Goal: Transaction & Acquisition: Obtain resource

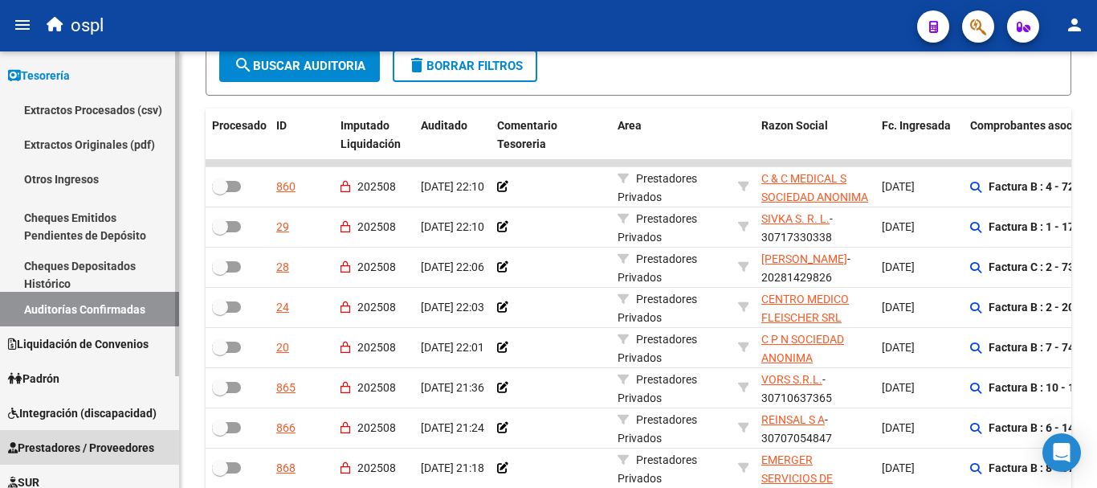
scroll to position [3, 0]
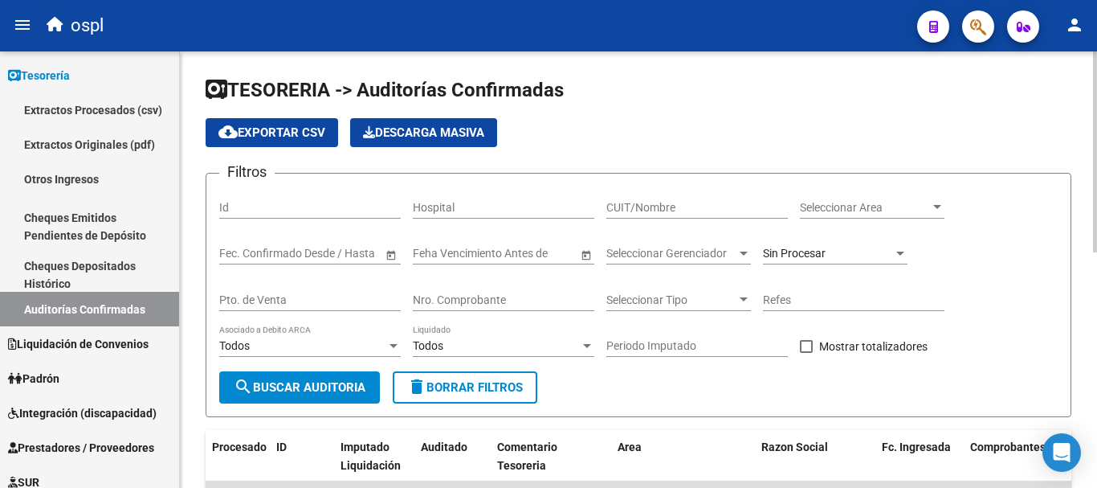
click at [630, 209] on input "CUIT/Nombre" at bounding box center [698, 208] width 182 height 14
type input "britte"
click at [338, 397] on button "search Buscar Auditoria" at bounding box center [299, 387] width 161 height 32
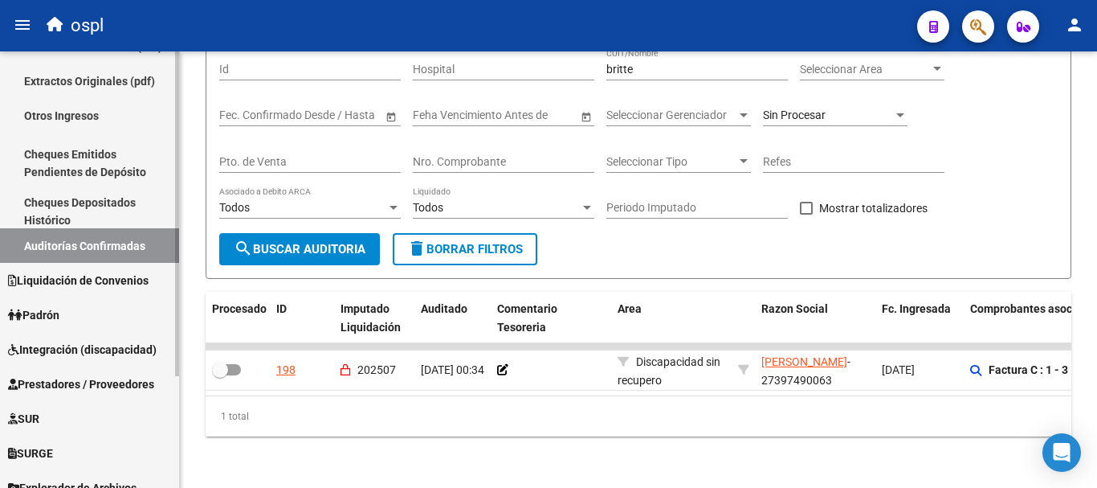
scroll to position [149, 0]
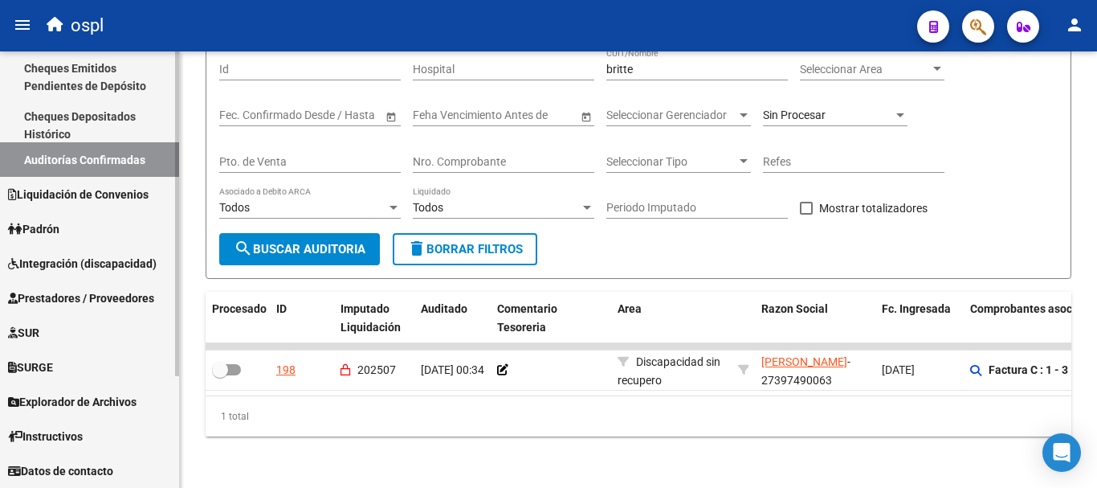
click at [88, 297] on span "Prestadores / Proveedores" at bounding box center [81, 298] width 146 height 18
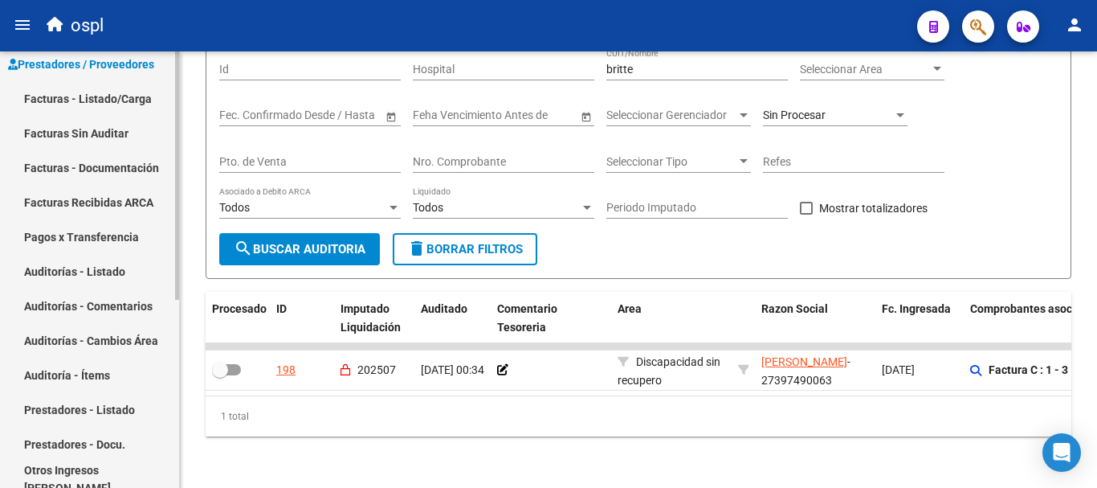
click at [87, 103] on link "Facturas - Listado/Carga" at bounding box center [89, 98] width 179 height 35
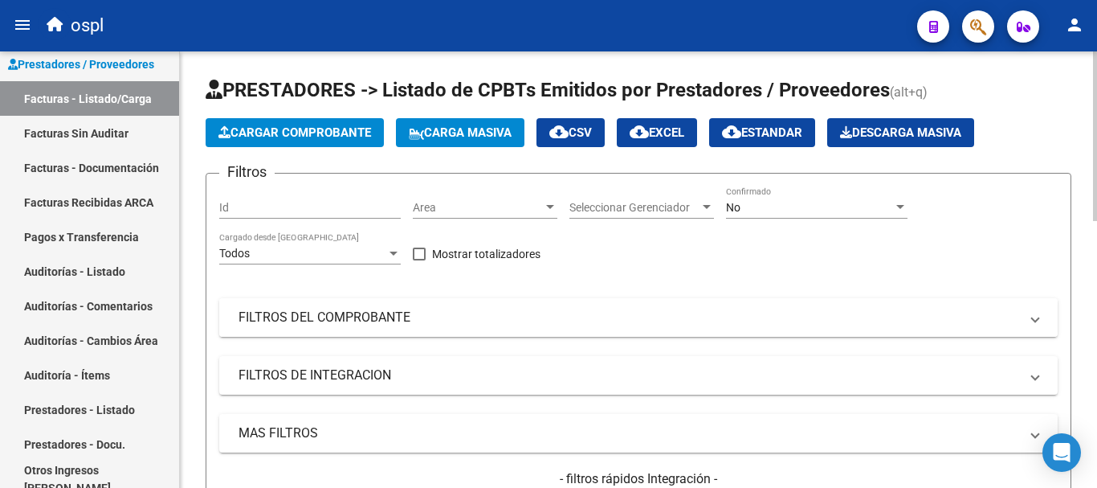
click at [358, 313] on mat-panel-title "FILTROS DEL COMPROBANTE" at bounding box center [629, 317] width 781 height 18
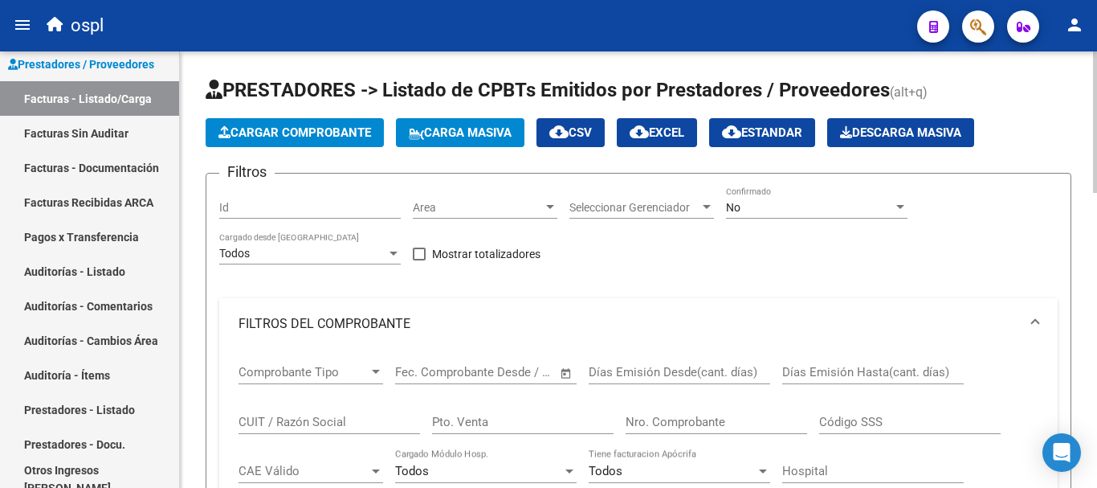
scroll to position [161, 0]
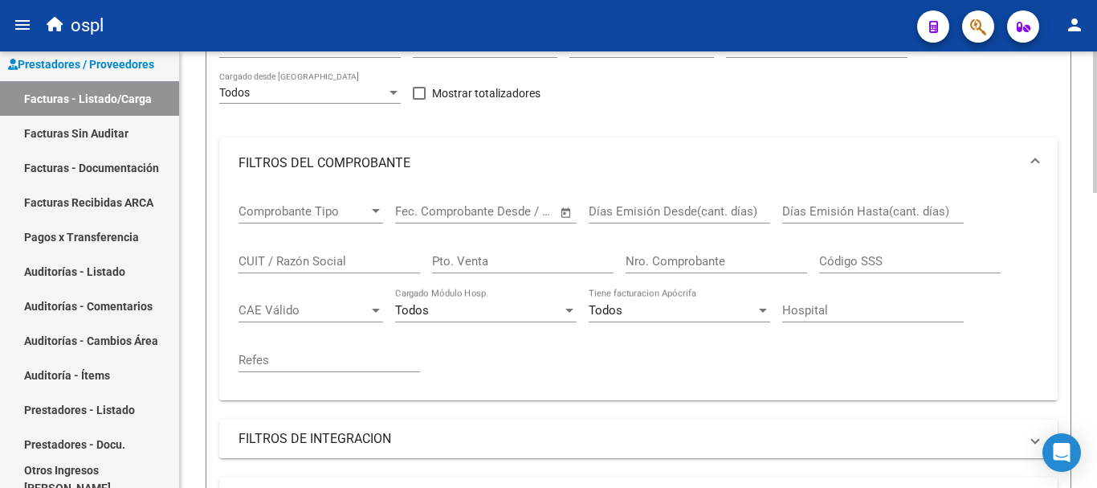
click at [338, 261] on input "CUIT / Razón Social" at bounding box center [330, 261] width 182 height 14
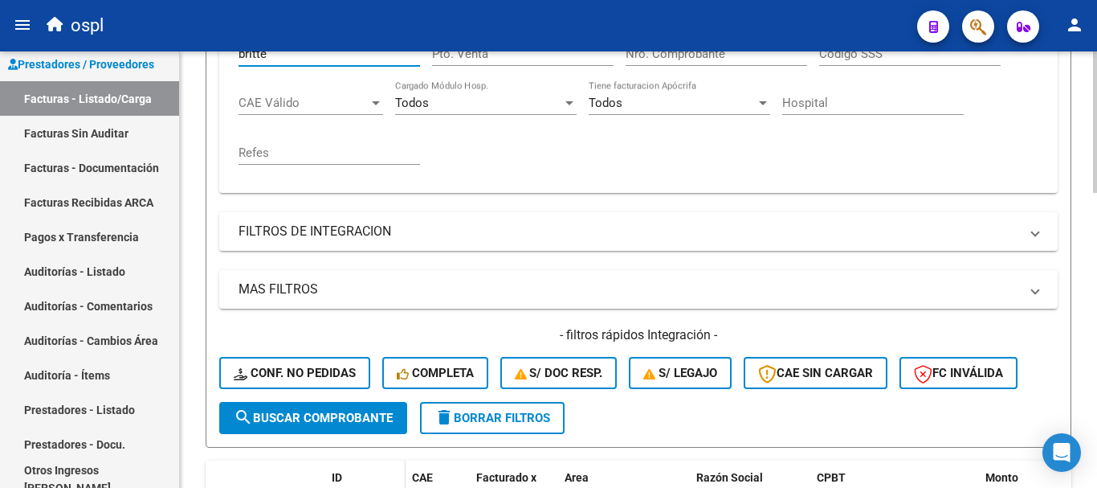
scroll to position [402, 0]
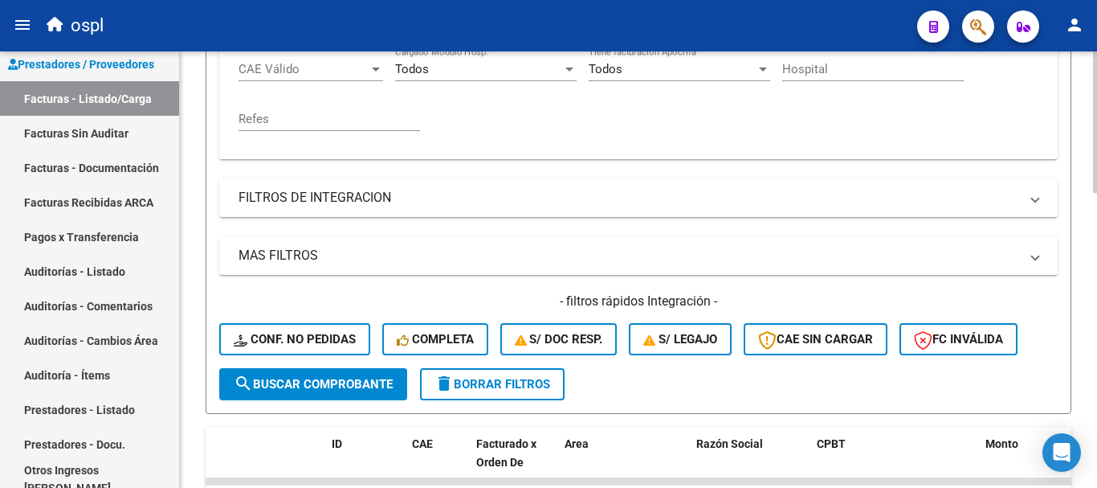
type input "britte"
click at [341, 390] on span "search Buscar Comprobante" at bounding box center [313, 384] width 159 height 14
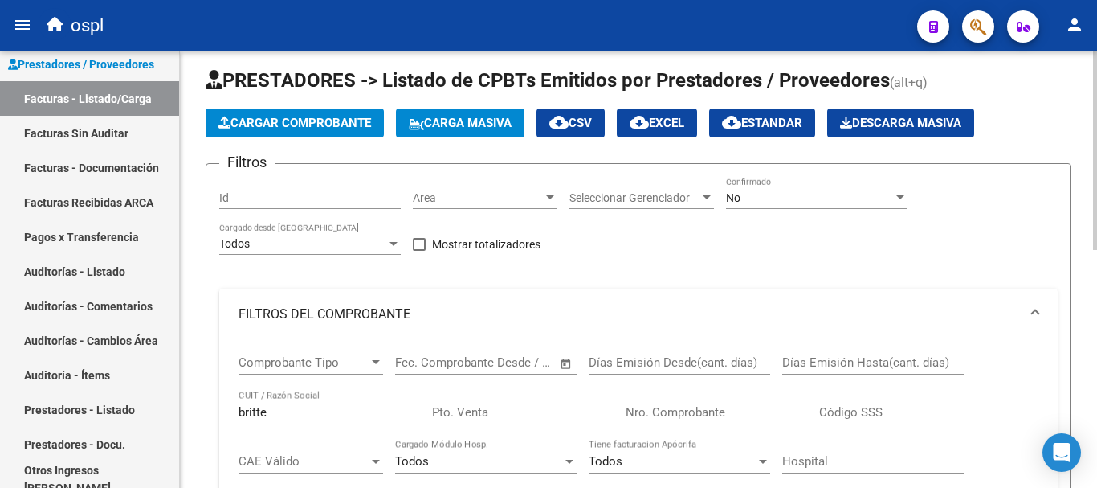
scroll to position [0, 0]
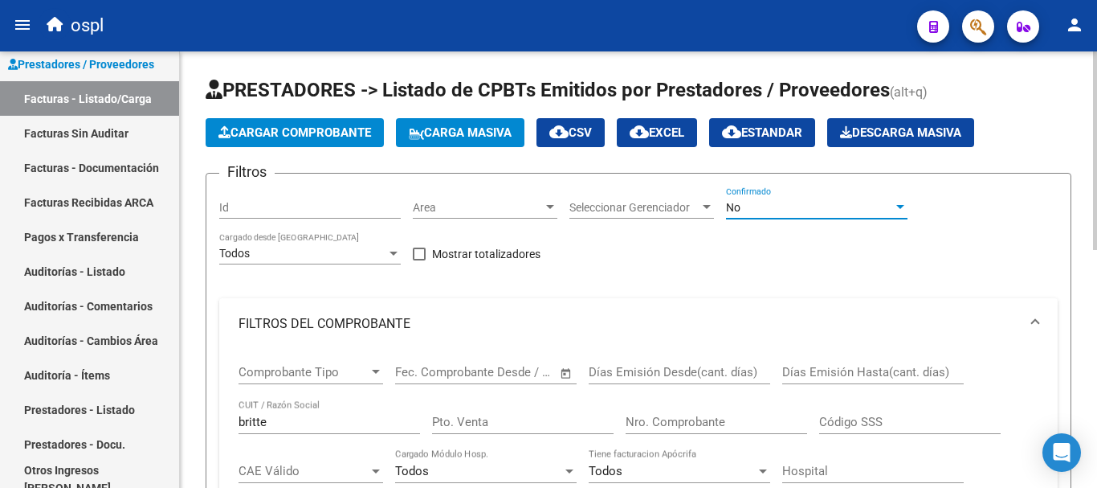
click at [811, 209] on div "No" at bounding box center [809, 208] width 167 height 14
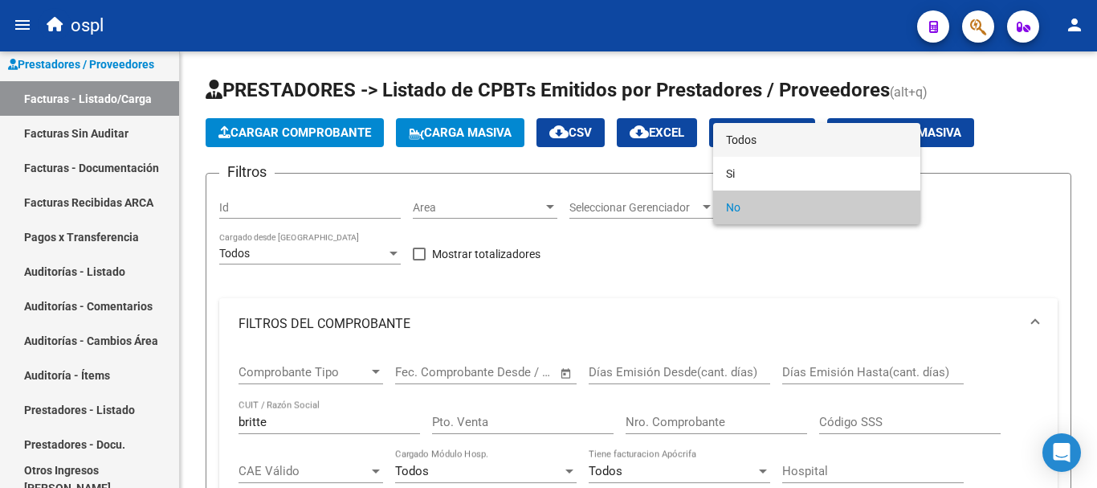
click at [753, 139] on span "Todos" at bounding box center [817, 140] width 182 height 34
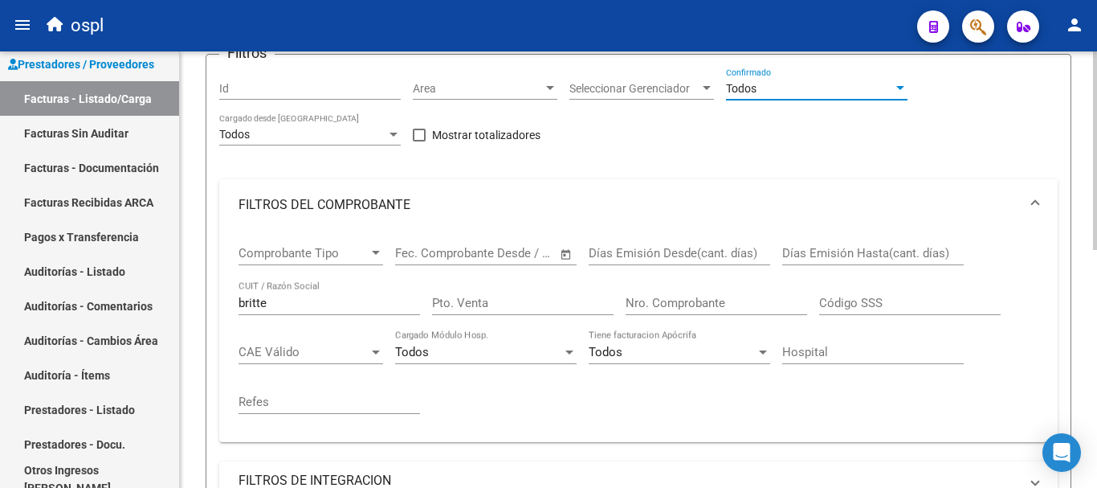
scroll to position [402, 0]
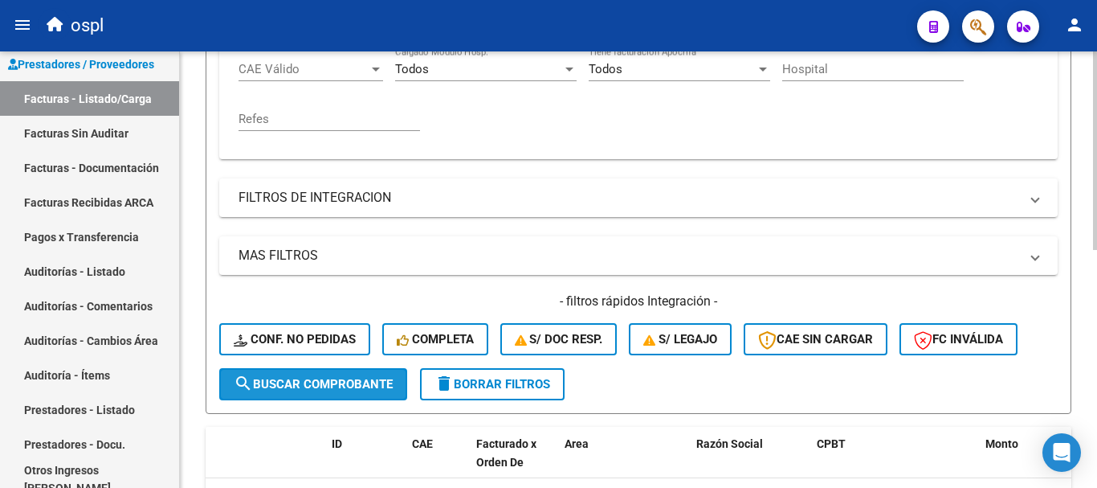
click at [291, 377] on span "search Buscar Comprobante" at bounding box center [313, 384] width 159 height 14
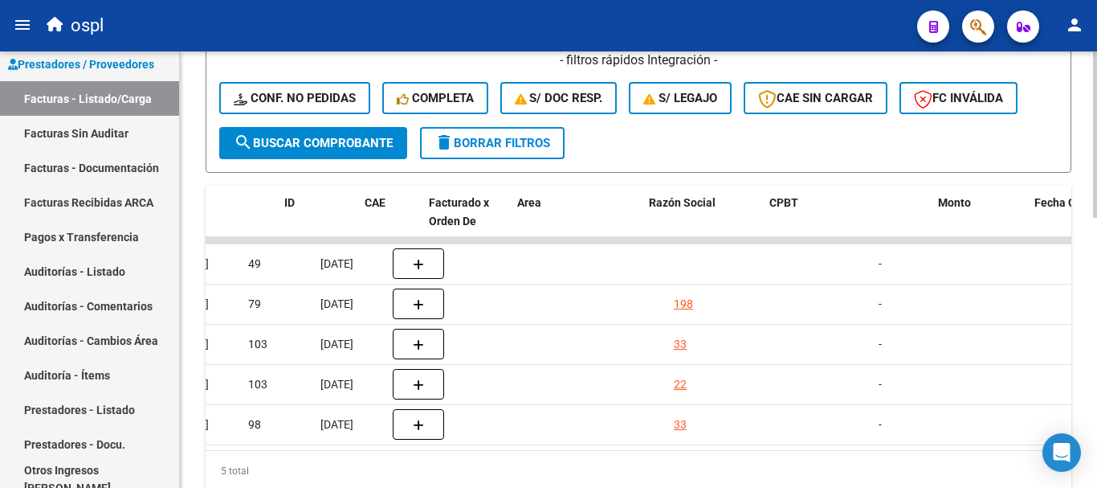
scroll to position [0, 0]
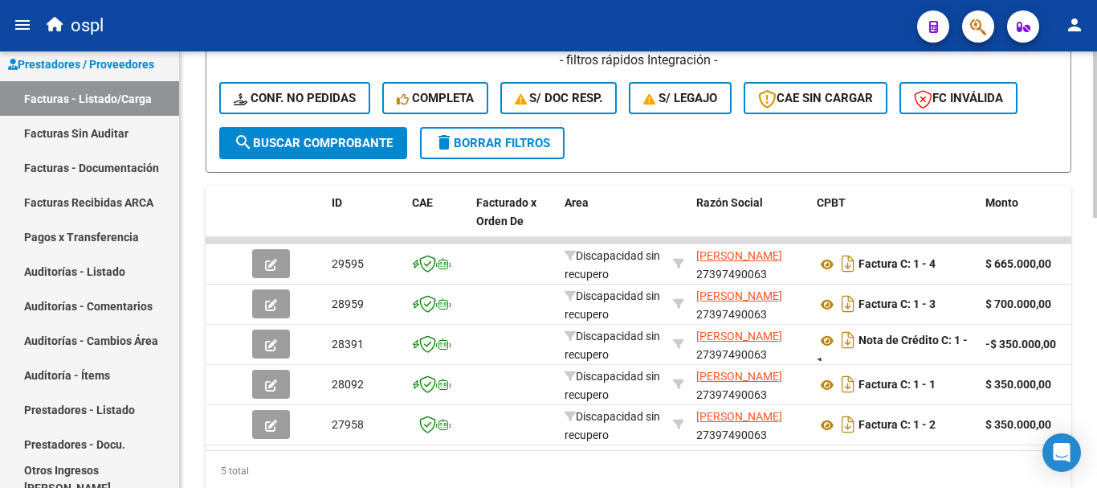
drag, startPoint x: 387, startPoint y: 450, endPoint x: 531, endPoint y: 461, distance: 144.2
click at [531, 450] on datatable-body "29595 Discapacidad sin recupero [PERSON_NAME] 27397490063 Factura C: 1 - 4 $ 66…" at bounding box center [639, 343] width 866 height 213
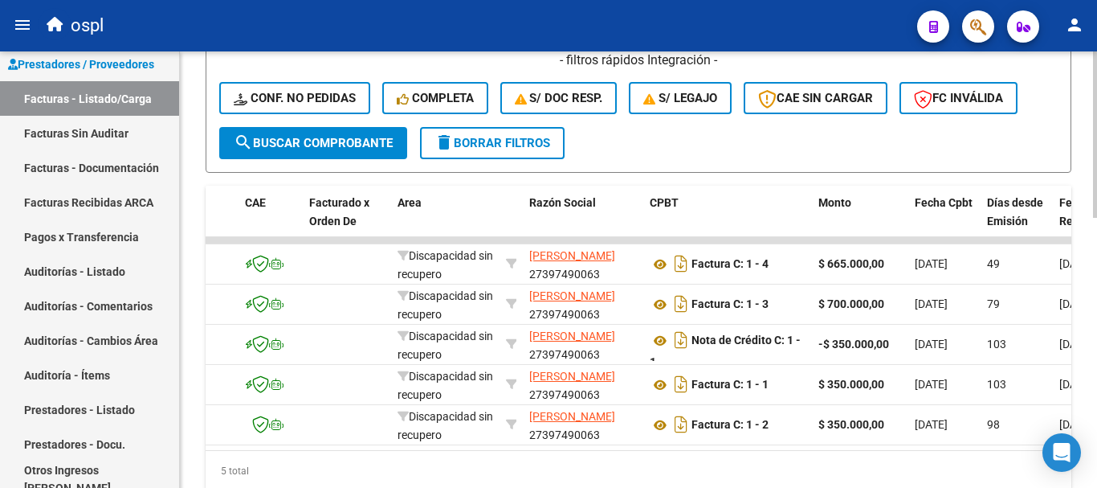
scroll to position [0, 175]
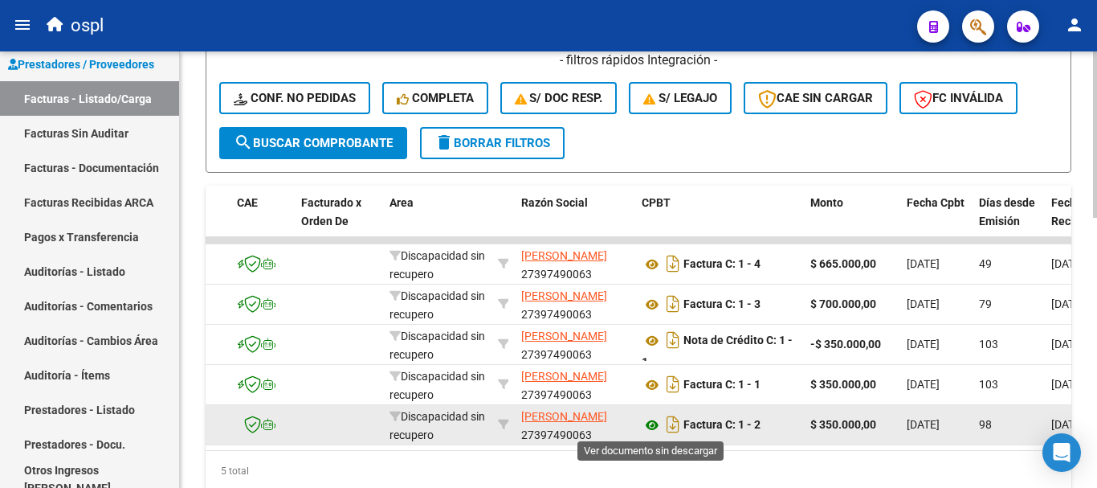
click at [647, 427] on icon at bounding box center [652, 424] width 21 height 19
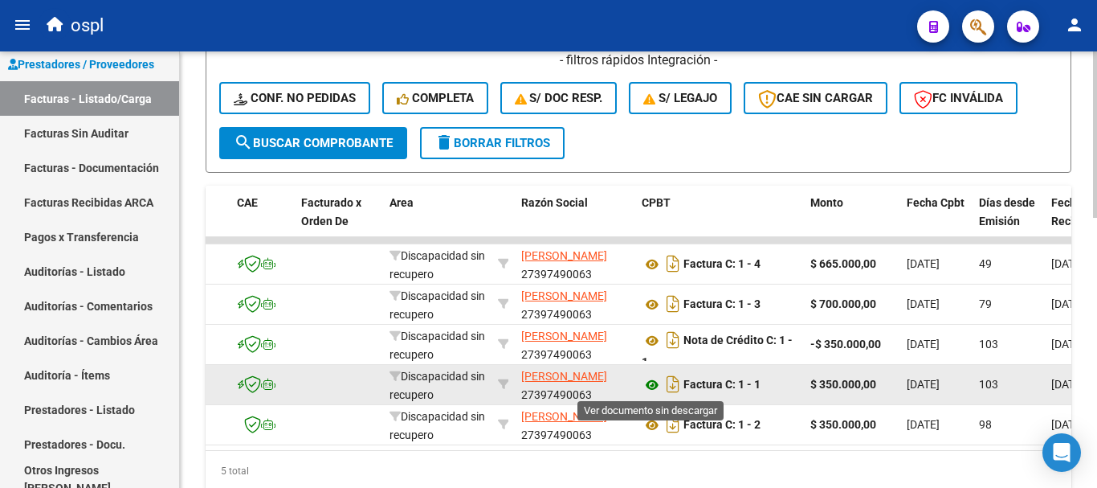
click at [652, 384] on icon at bounding box center [652, 384] width 21 height 19
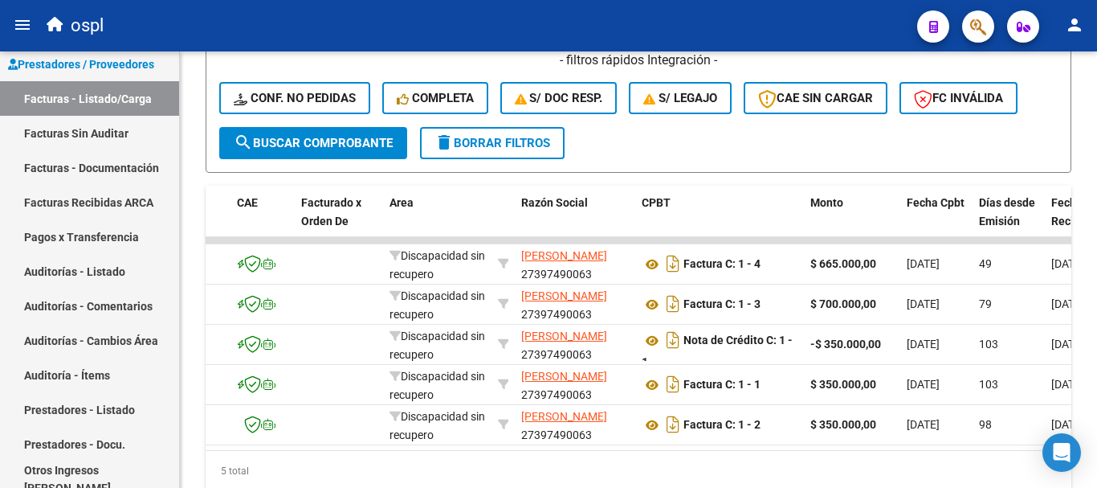
click at [985, 19] on icon "button" at bounding box center [978, 27] width 16 height 18
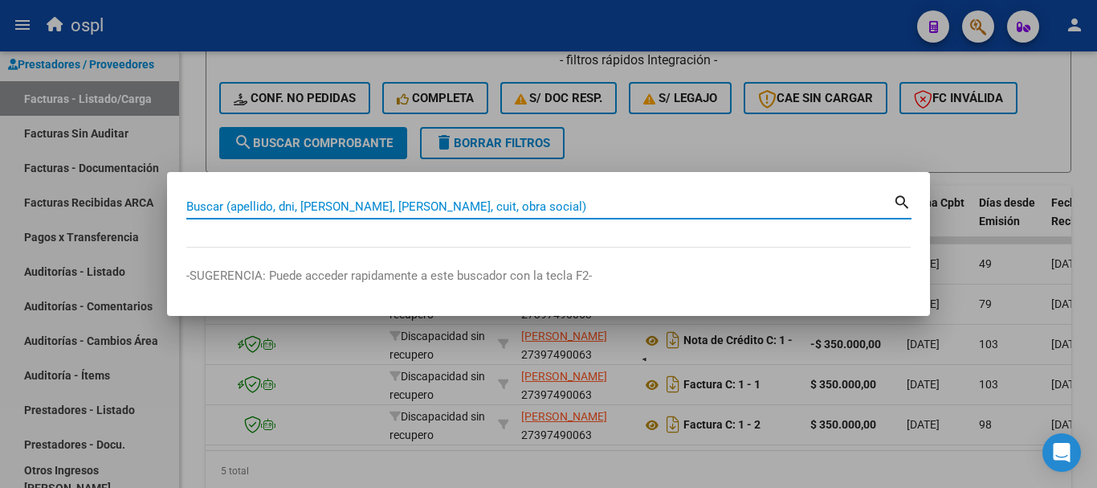
click at [548, 203] on input "Buscar (apellido, dni, [PERSON_NAME], [PERSON_NAME], cuit, obra social)" at bounding box center [539, 206] width 707 height 14
click at [235, 208] on input "Buscar (apellido, dni, [PERSON_NAME], [PERSON_NAME], cuit, obra social)" at bounding box center [539, 206] width 707 height 14
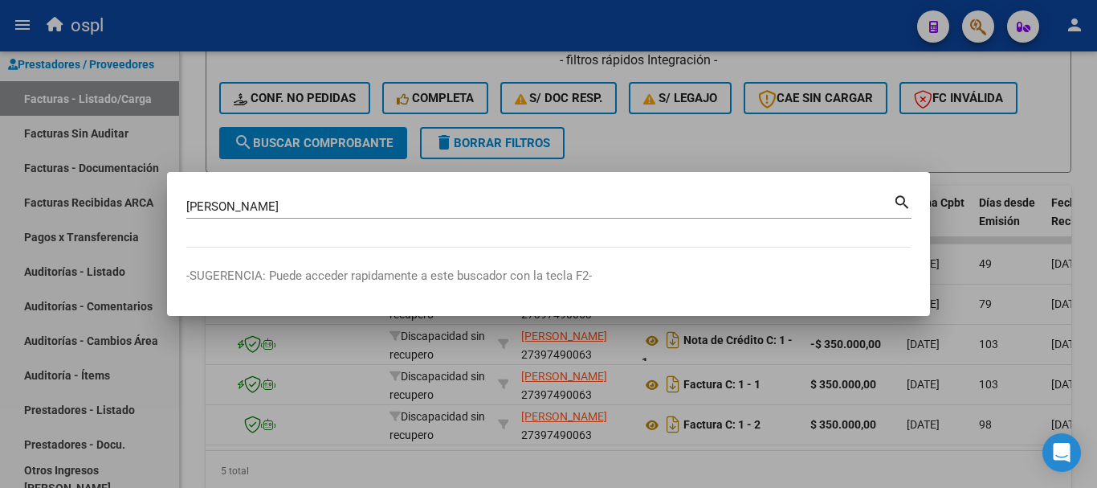
click at [912, 202] on mat-dialog-content "[PERSON_NAME] (apellido, dni, [PERSON_NAME], [PERSON_NAME], cuit, obra social) …" at bounding box center [548, 219] width 763 height 56
click at [904, 203] on mat-icon "search" at bounding box center [902, 200] width 18 height 19
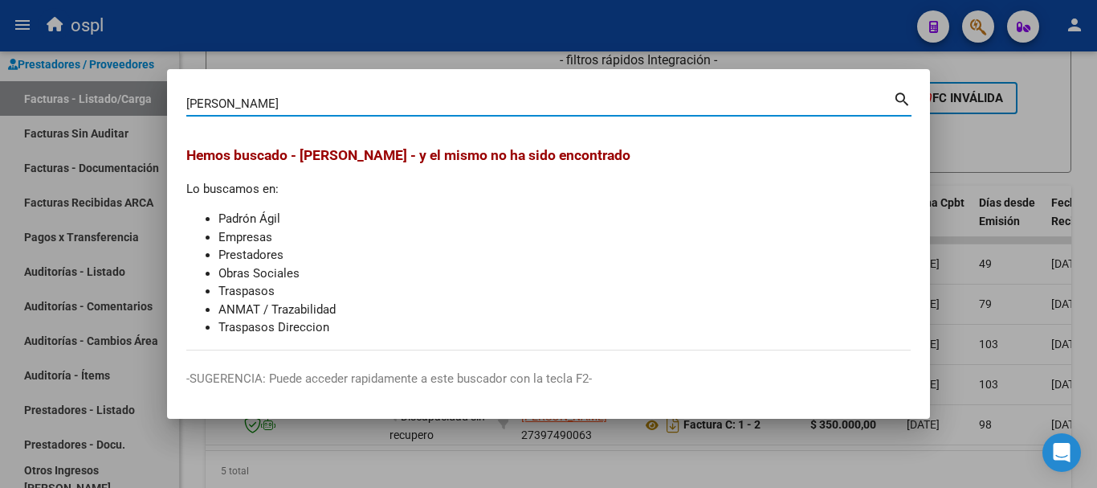
type input "[PERSON_NAME]"
click at [901, 96] on mat-icon "search" at bounding box center [902, 97] width 18 height 19
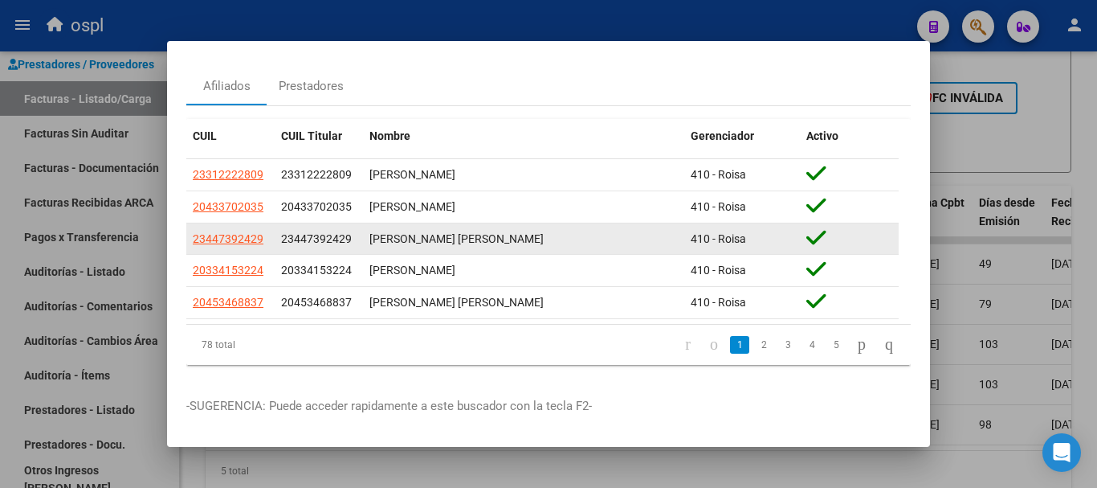
scroll to position [65, 0]
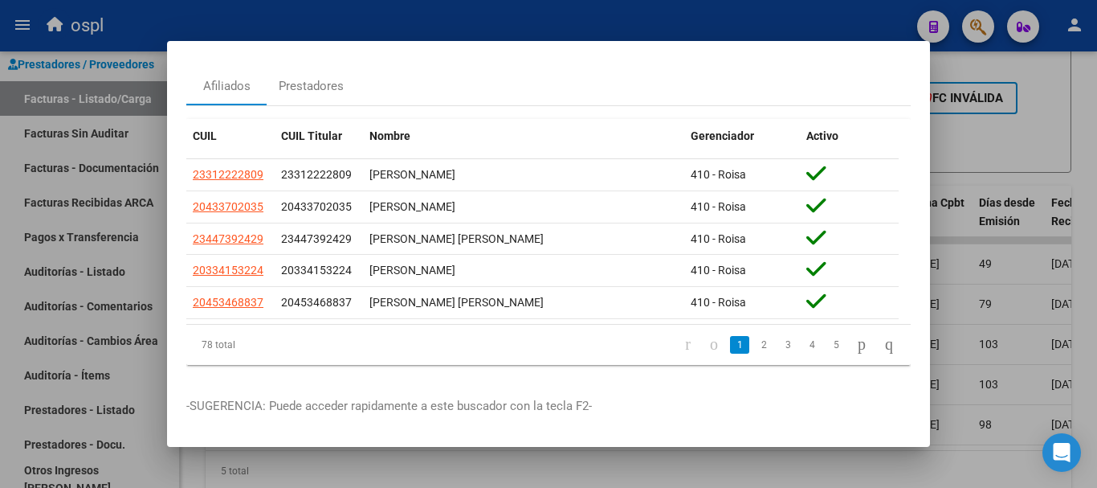
click at [558, 10] on div at bounding box center [548, 244] width 1097 height 488
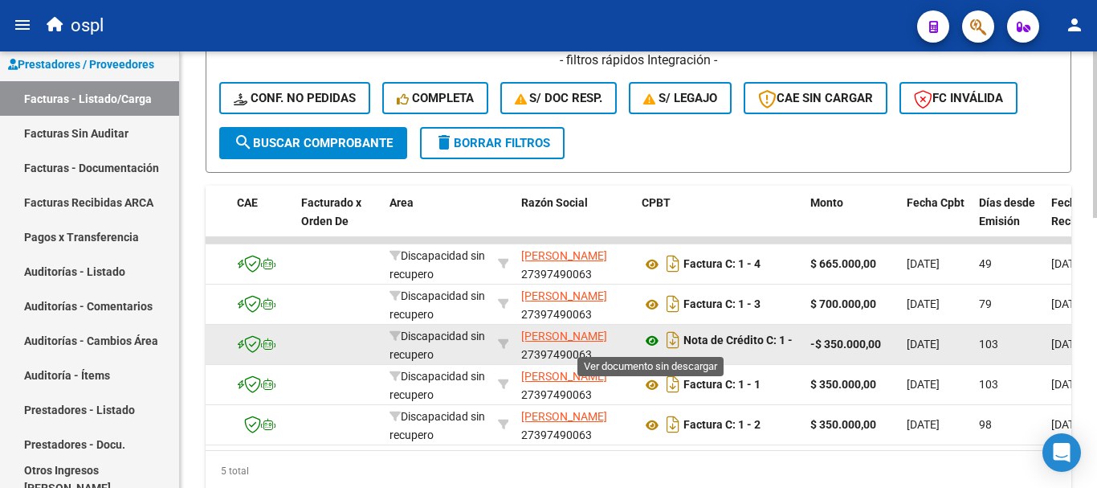
click at [649, 336] on icon at bounding box center [652, 340] width 21 height 19
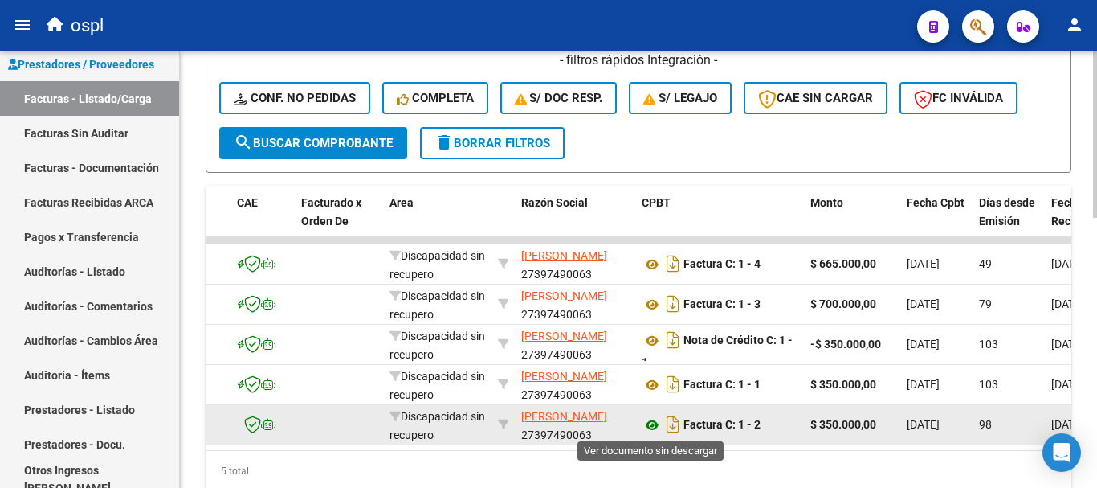
click at [652, 426] on icon at bounding box center [652, 424] width 21 height 19
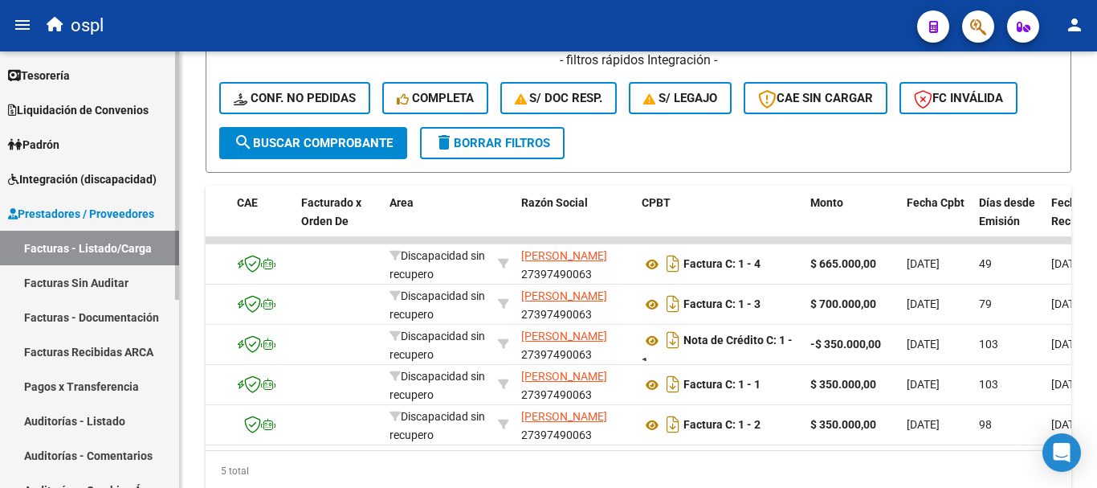
click at [136, 217] on span "Prestadores / Proveedores" at bounding box center [81, 214] width 146 height 18
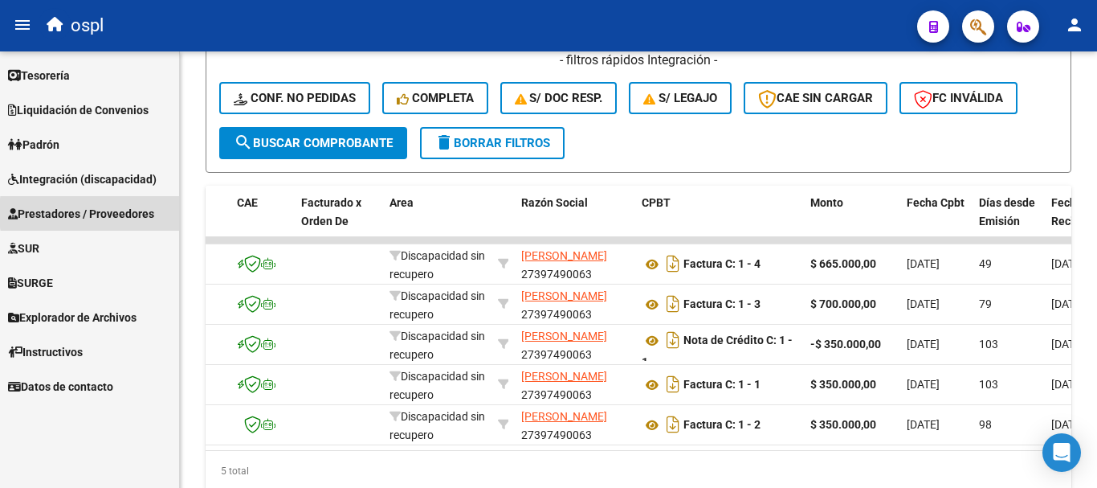
click at [141, 213] on span "Prestadores / Proveedores" at bounding box center [81, 214] width 146 height 18
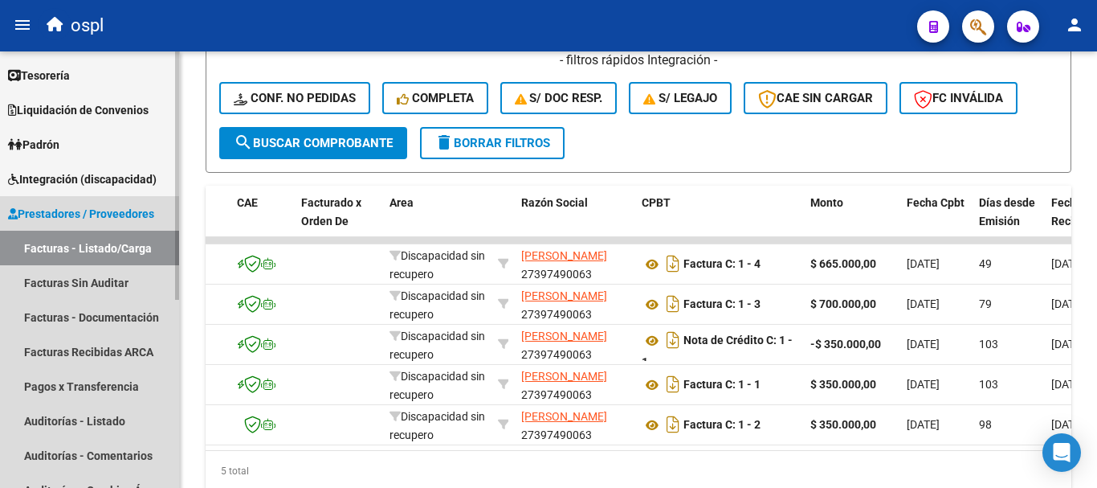
click at [128, 249] on link "Facturas - Listado/Carga" at bounding box center [89, 248] width 179 height 35
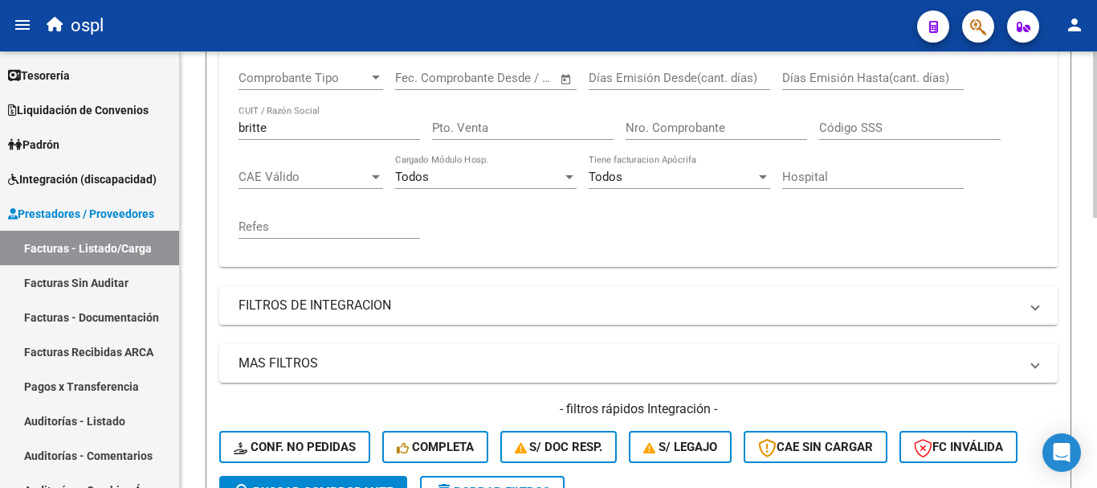
scroll to position [241, 0]
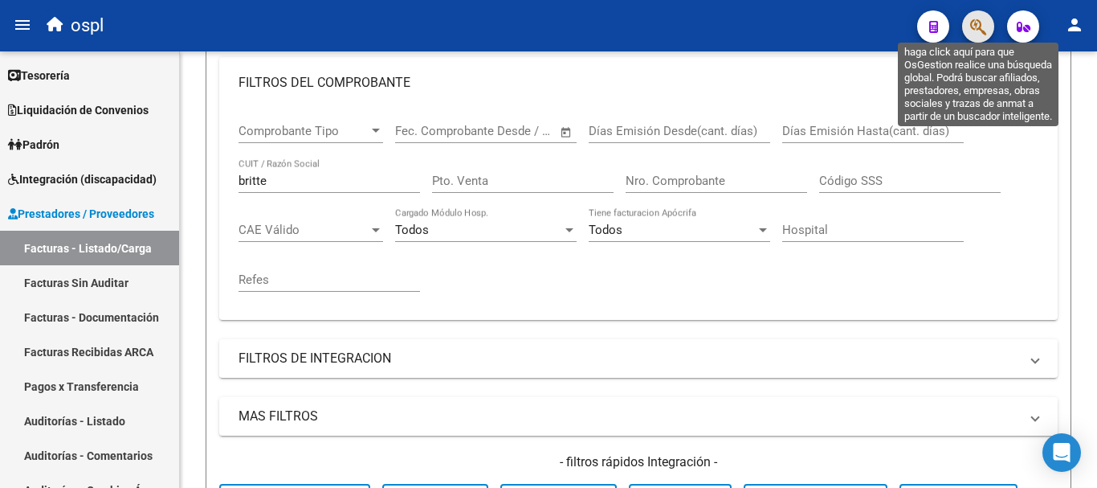
click at [970, 28] on icon "button" at bounding box center [978, 27] width 16 height 18
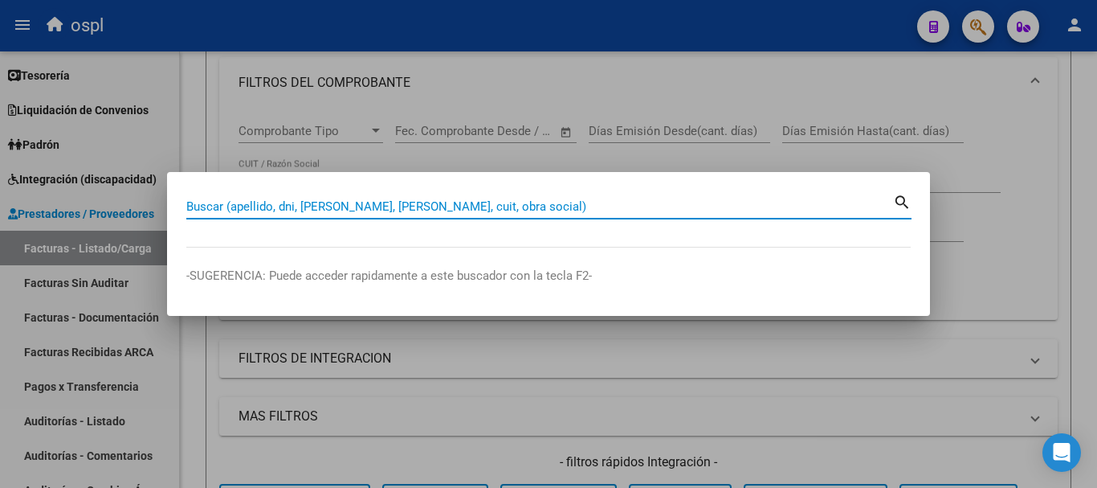
click at [502, 210] on input "Buscar (apellido, dni, [PERSON_NAME], [PERSON_NAME], cuit, obra social)" at bounding box center [539, 206] width 707 height 14
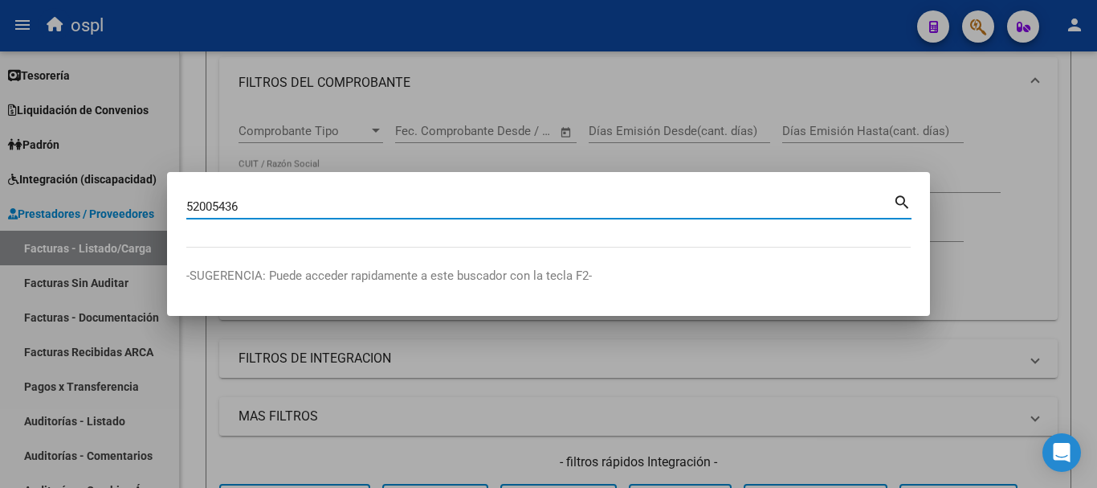
type input "52005436"
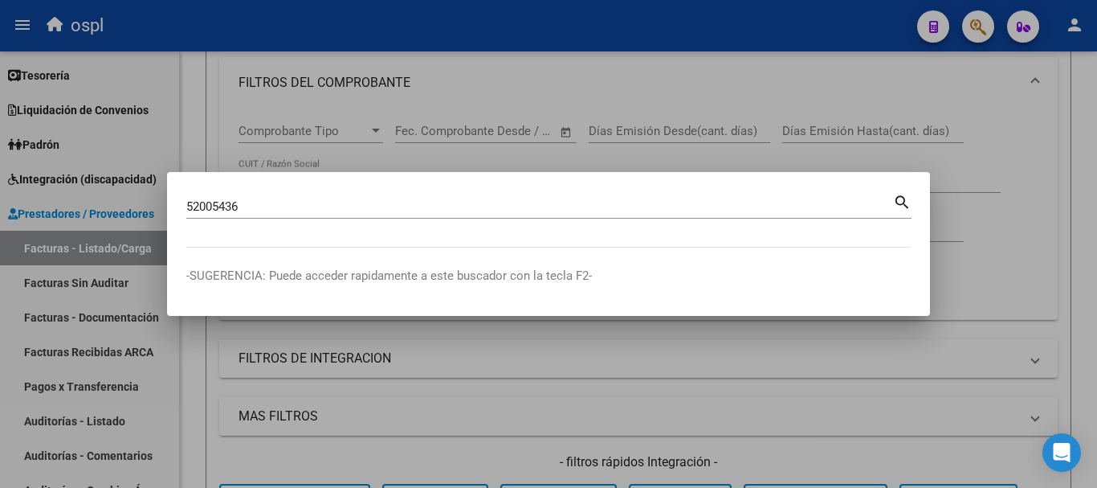
click at [900, 199] on mat-icon "search" at bounding box center [902, 200] width 18 height 19
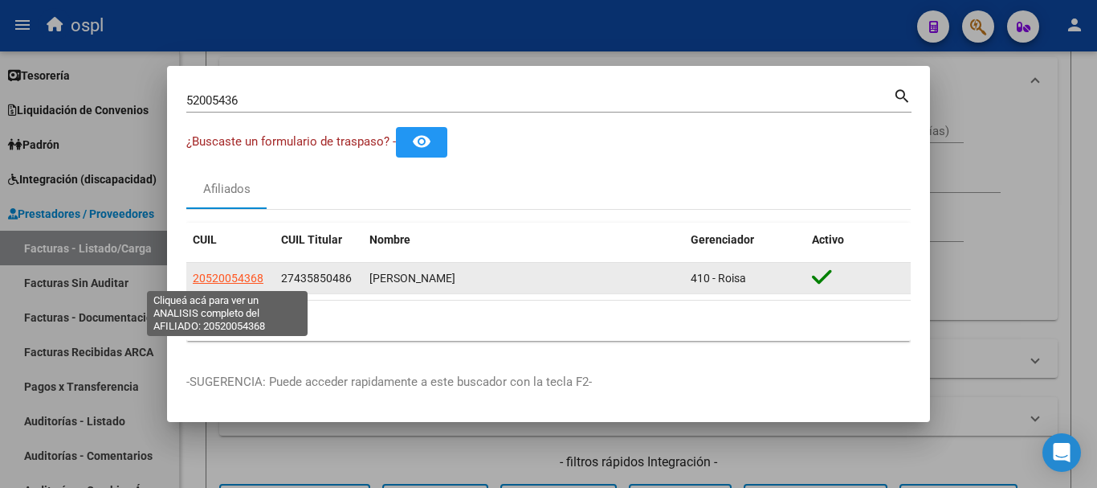
click at [255, 278] on span "20520054368" at bounding box center [228, 278] width 71 height 13
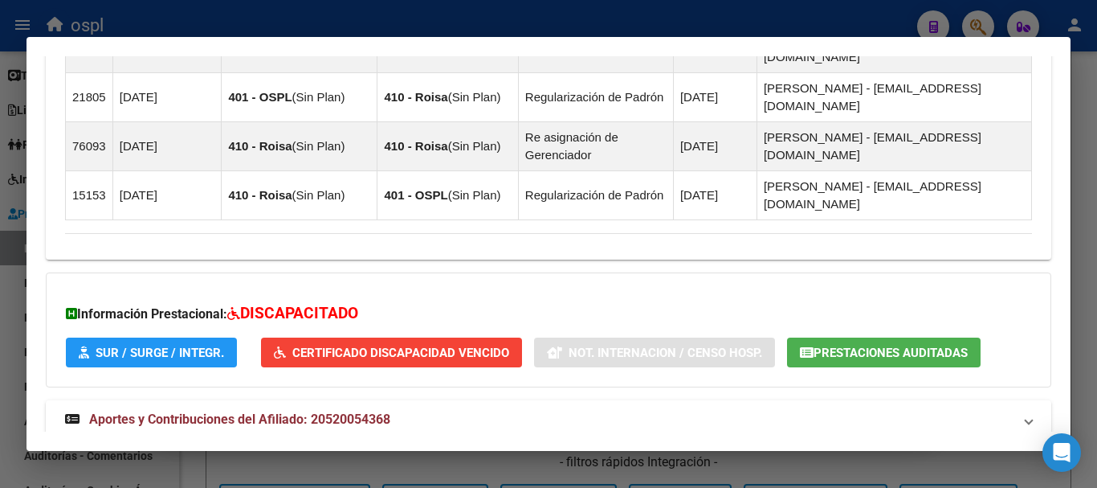
scroll to position [1321, 0]
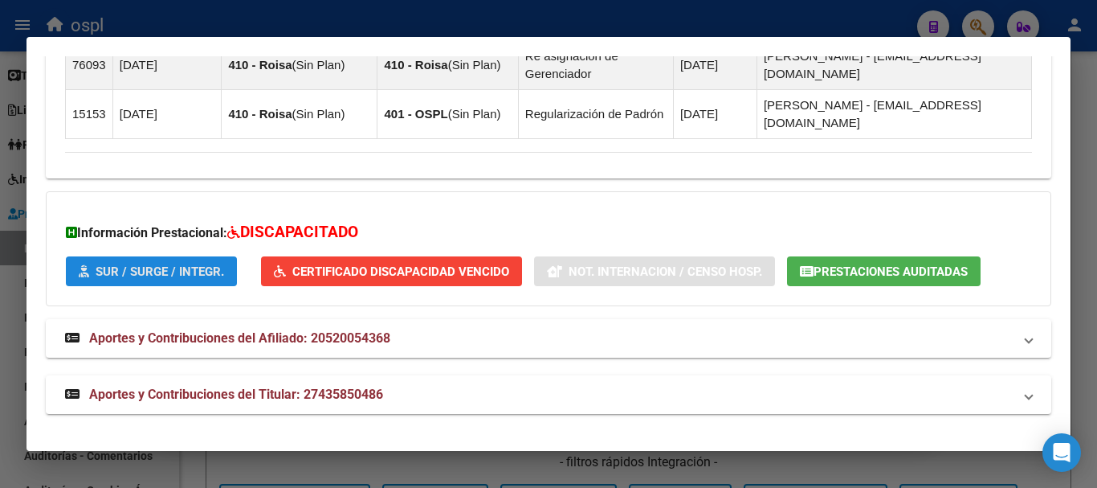
click at [197, 265] on span "SUR / SURGE / INTEGR." at bounding box center [160, 271] width 129 height 14
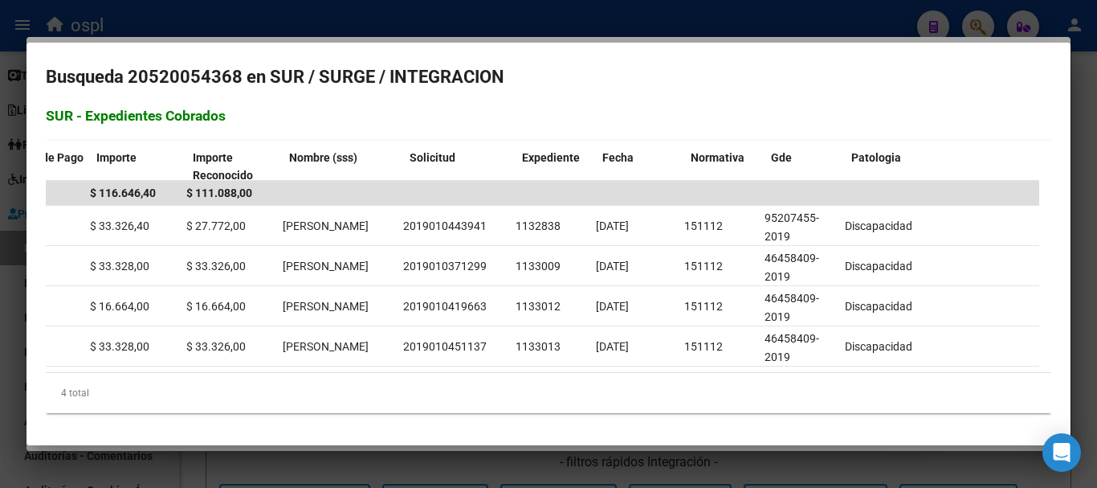
scroll to position [0, 0]
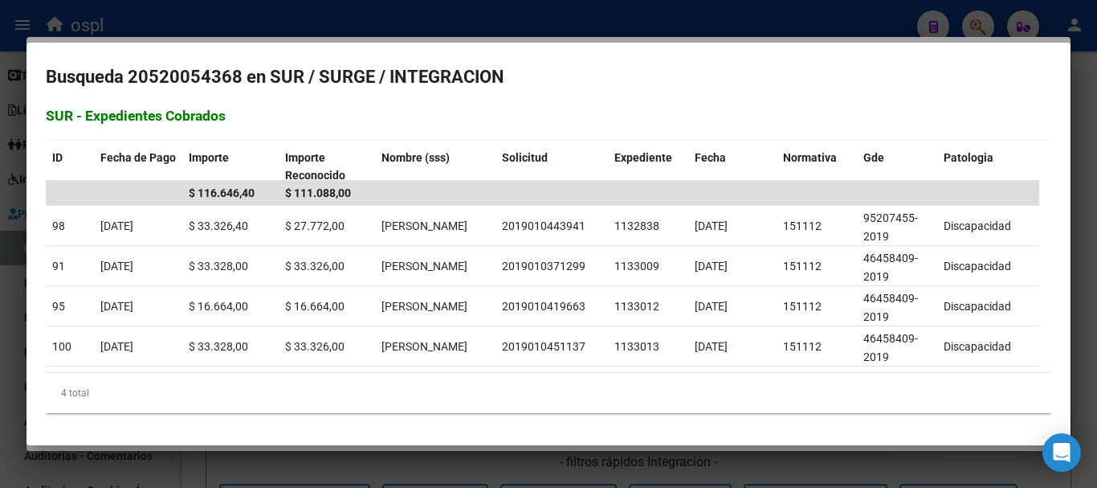
click at [489, 25] on div at bounding box center [548, 244] width 1097 height 488
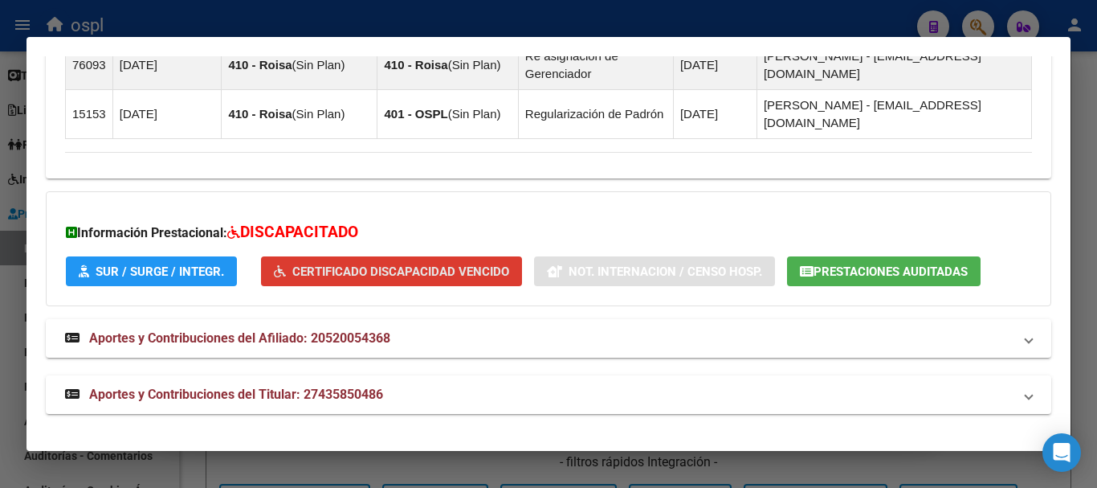
click at [489, 266] on span "Certificado Discapacidad Vencido" at bounding box center [400, 271] width 217 height 14
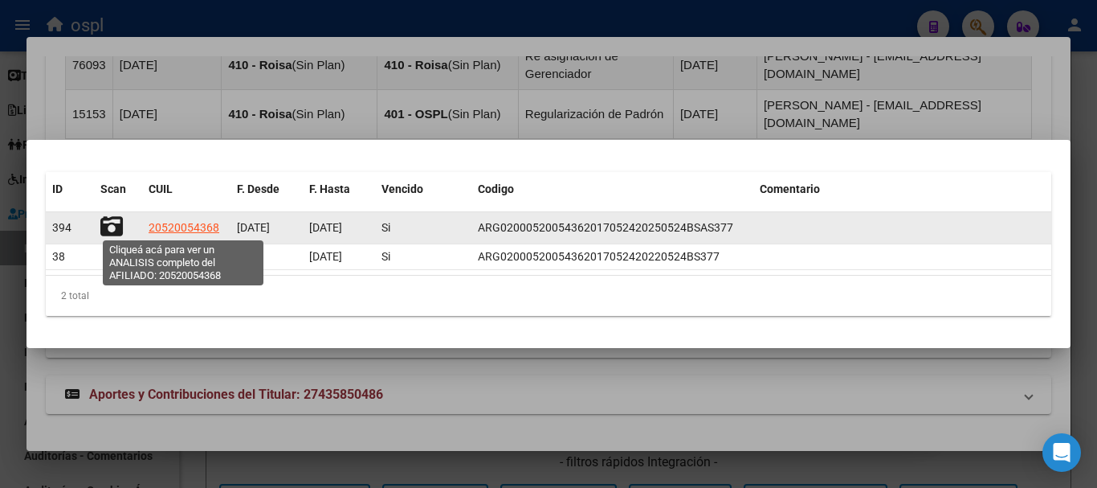
click at [194, 227] on span "20520054368" at bounding box center [184, 227] width 71 height 13
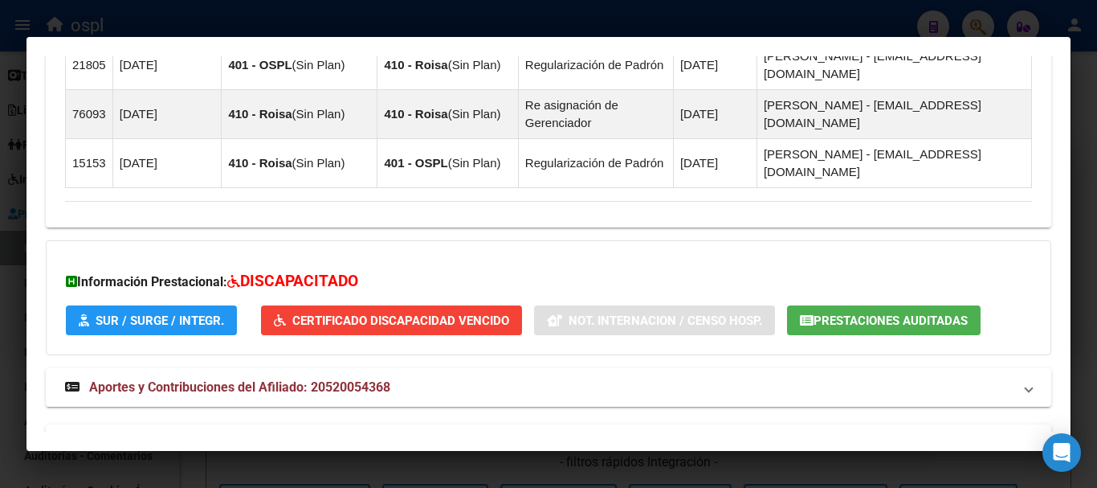
scroll to position [1321, 0]
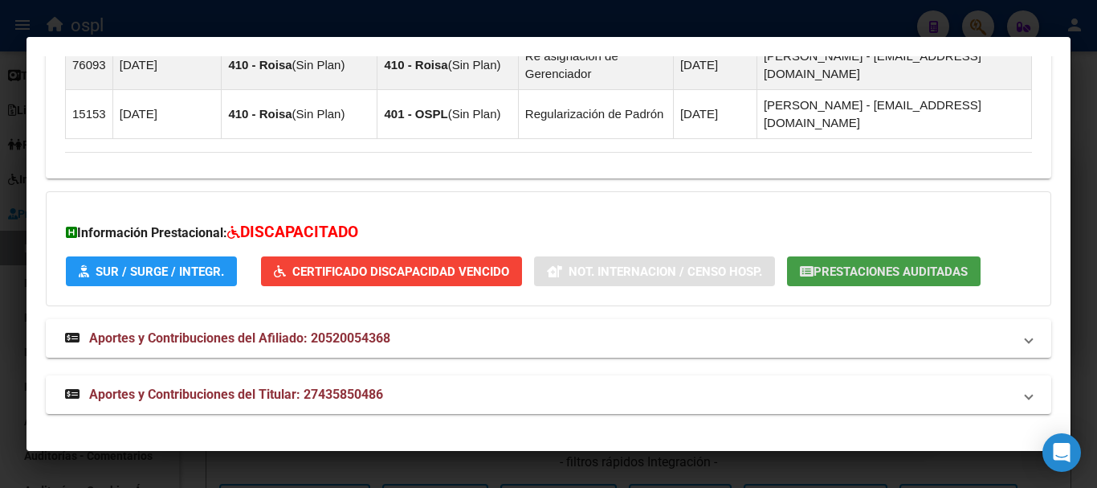
click at [895, 270] on span "Prestaciones Auditadas" at bounding box center [891, 271] width 154 height 14
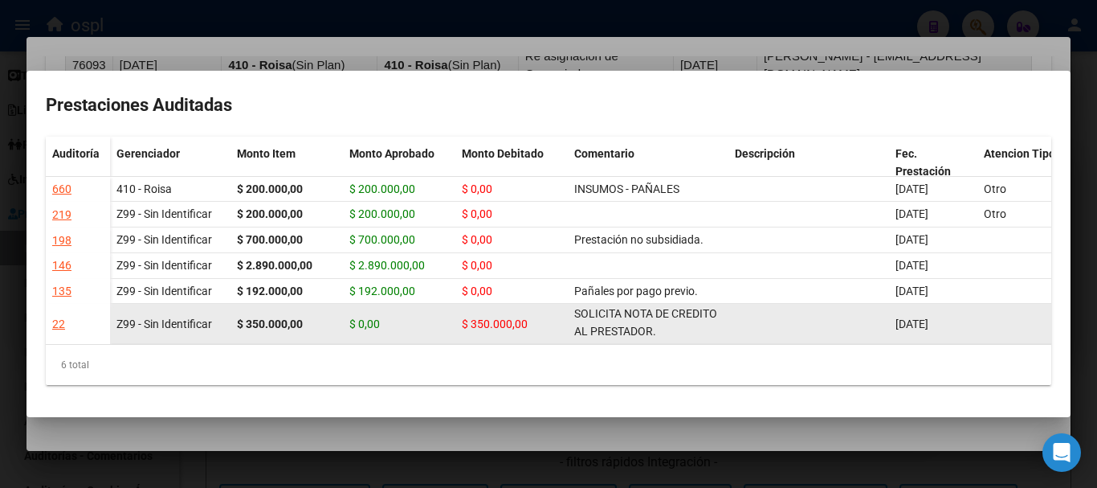
scroll to position [0, 0]
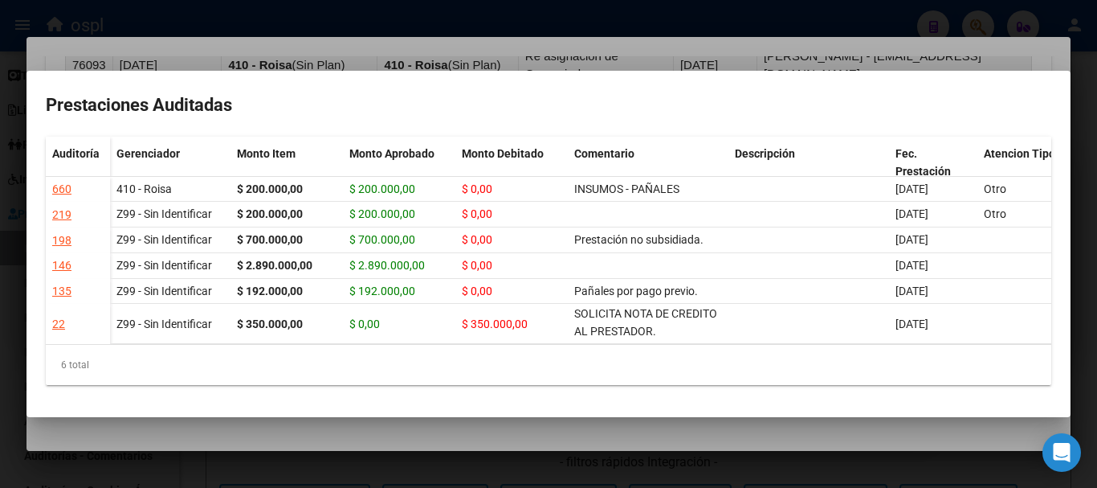
click at [314, 22] on div at bounding box center [548, 244] width 1097 height 488
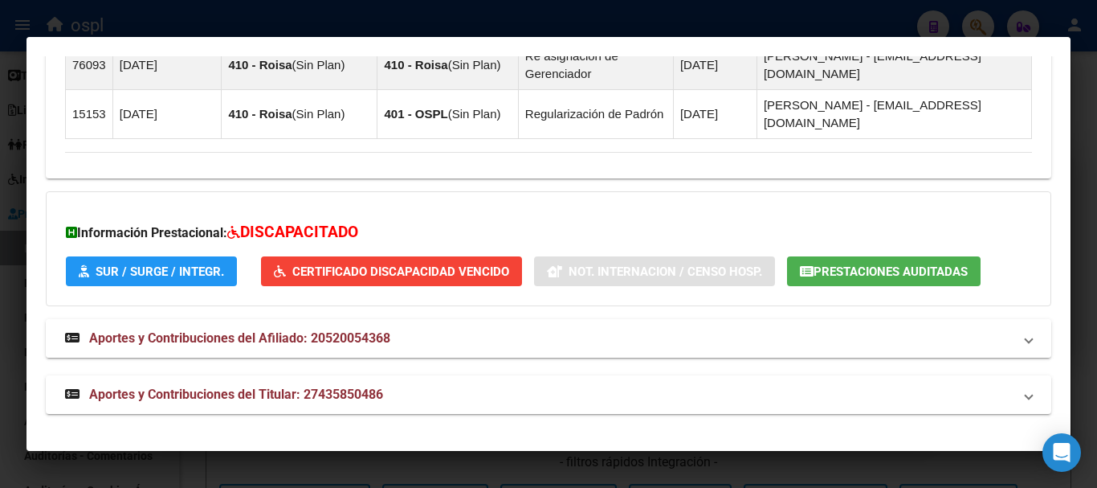
click at [271, 340] on span "Aportes y Contribuciones del Afiliado: 20520054368" at bounding box center [239, 337] width 301 height 15
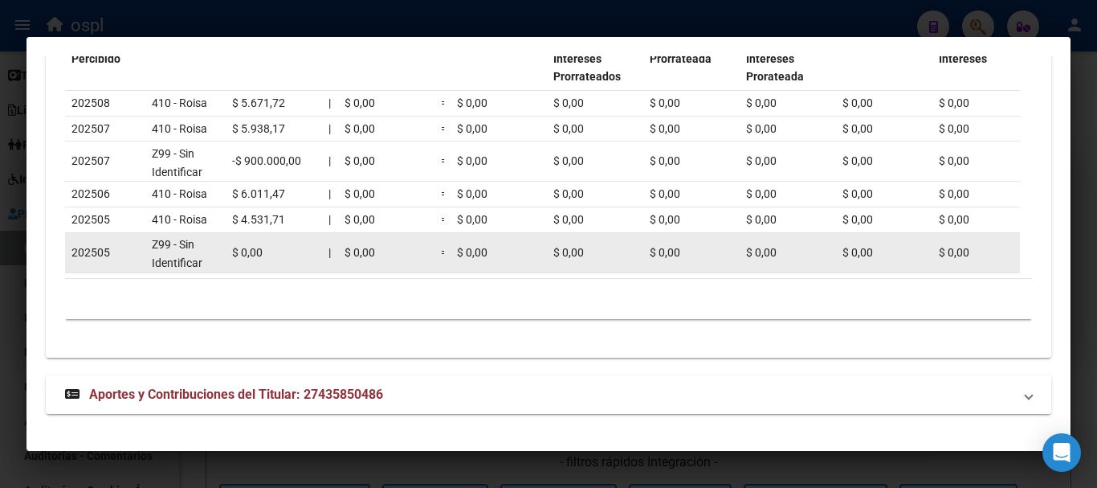
scroll to position [1820, 0]
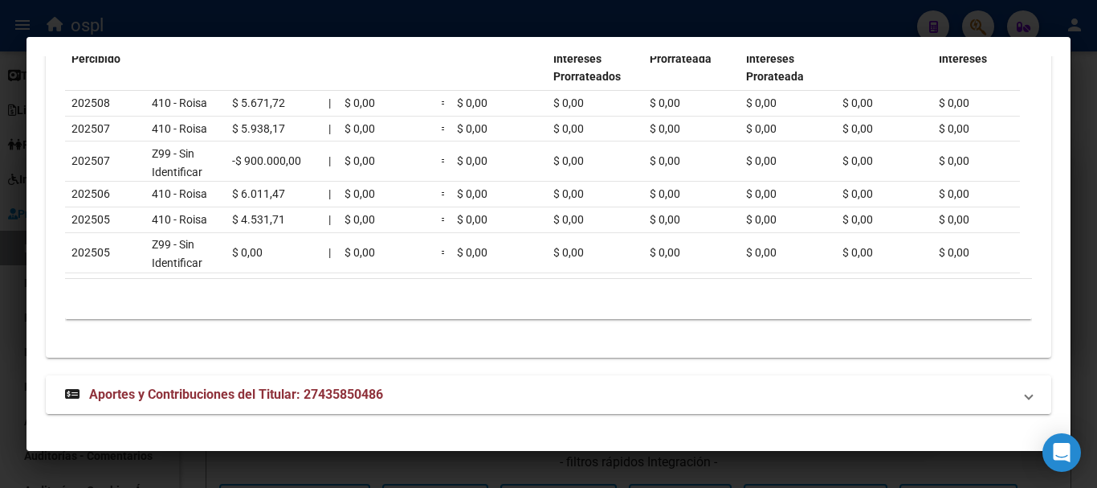
click at [233, 392] on span "Aportes y Contribuciones del Titular: 27435850486" at bounding box center [236, 393] width 294 height 15
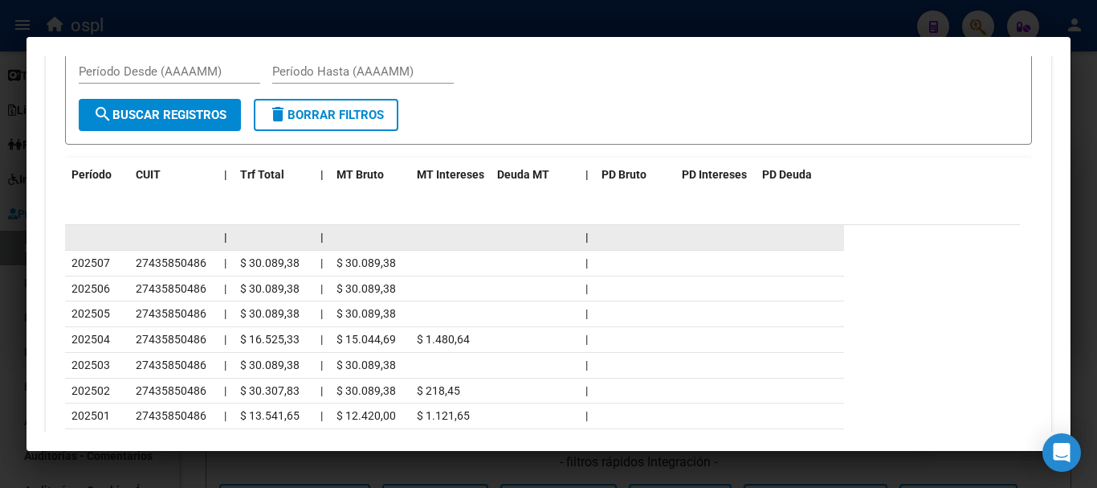
scroll to position [2462, 0]
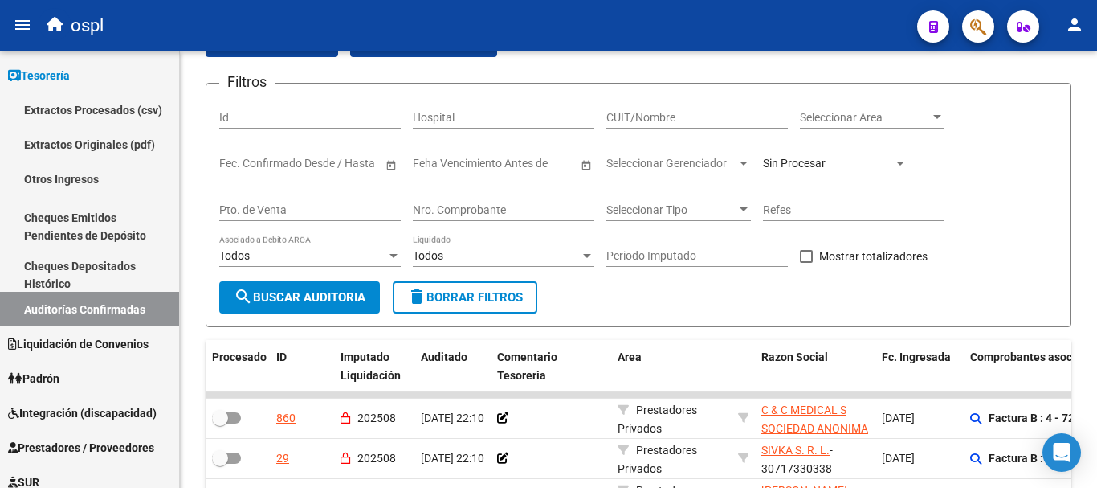
scroll to position [241, 0]
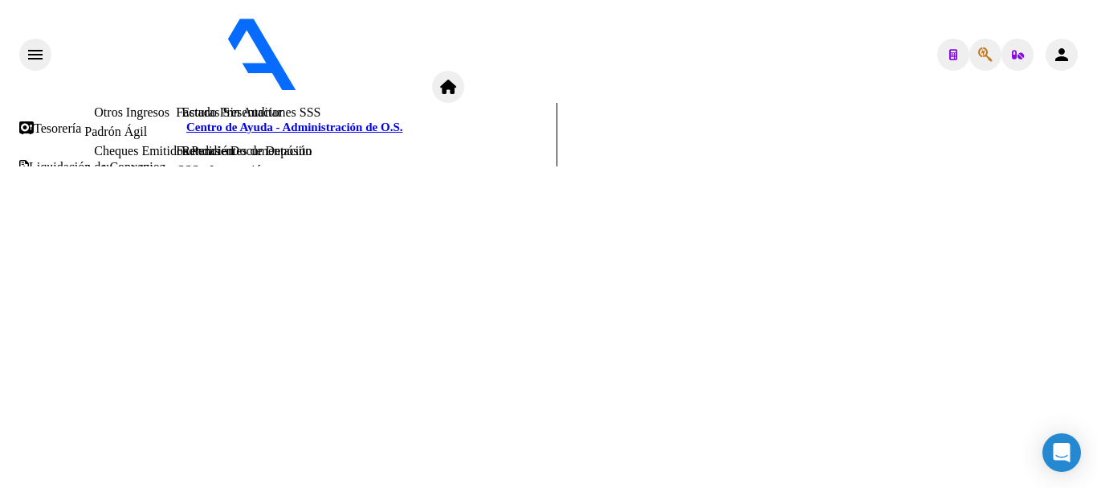
click at [69, 276] on span "Prestadores / Proveedores" at bounding box center [91, 283] width 144 height 14
click at [176, 80] on link "Facturas - Listado/Carga" at bounding box center [239, 74] width 127 height 14
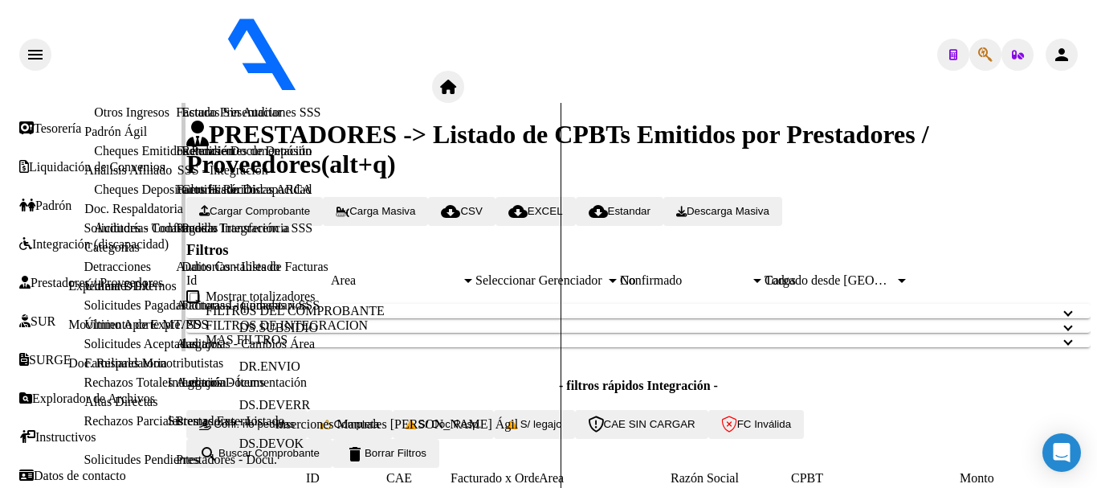
click at [176, 119] on link "Facturas Sin Auditar" at bounding box center [229, 112] width 106 height 14
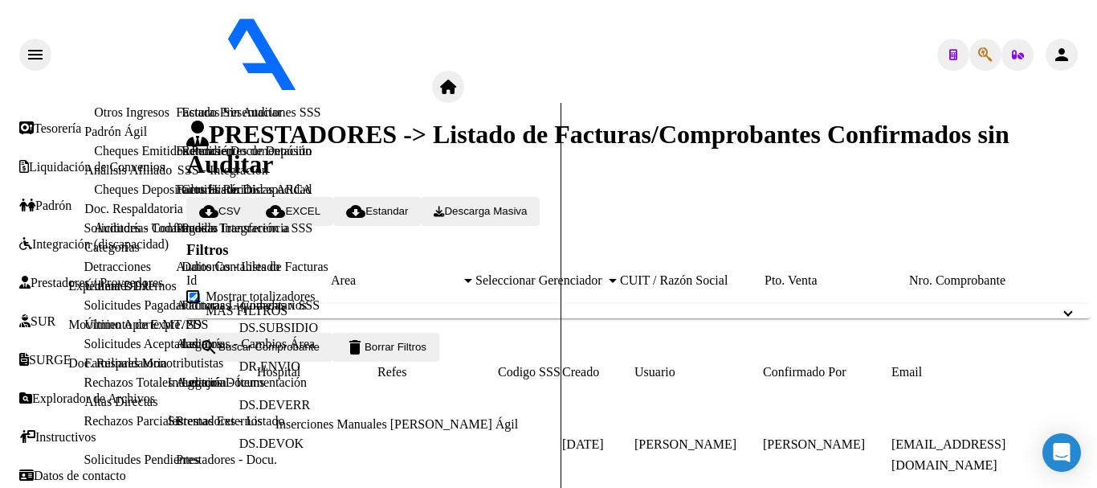
scroll to position [482, 0]
drag, startPoint x: 891, startPoint y: 430, endPoint x: 699, endPoint y: 423, distance: 192.1
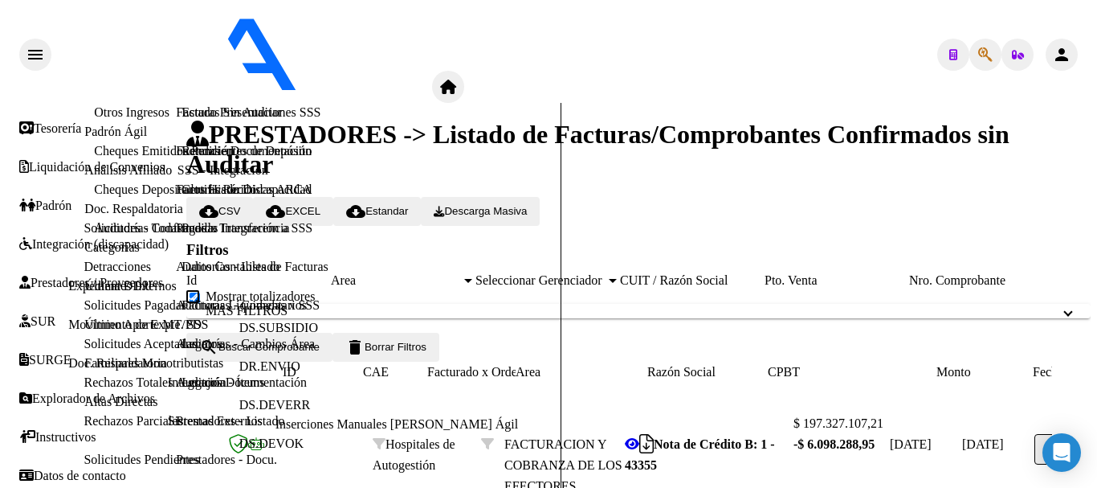
scroll to position [0, 0]
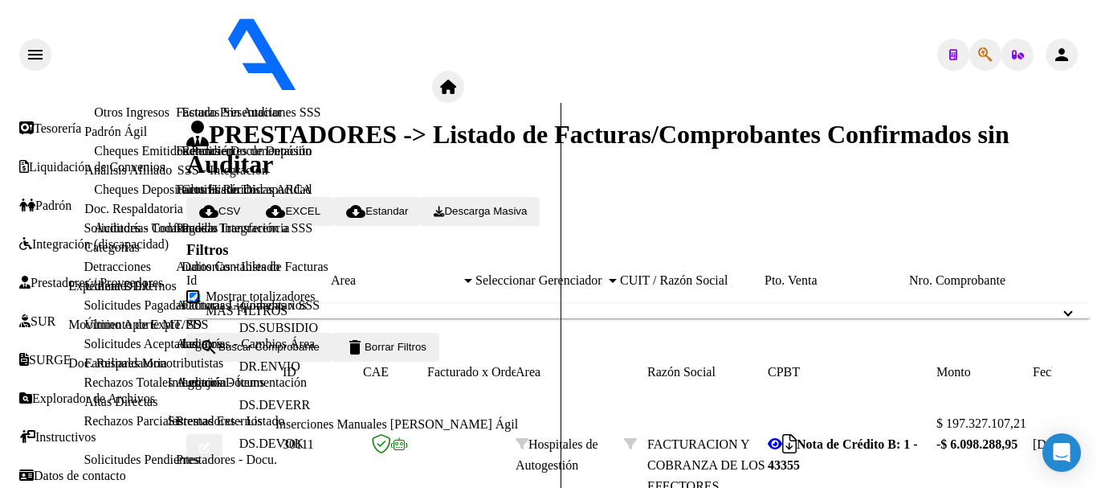
click at [176, 80] on link "Facturas - Listado/Carga" at bounding box center [239, 74] width 127 height 14
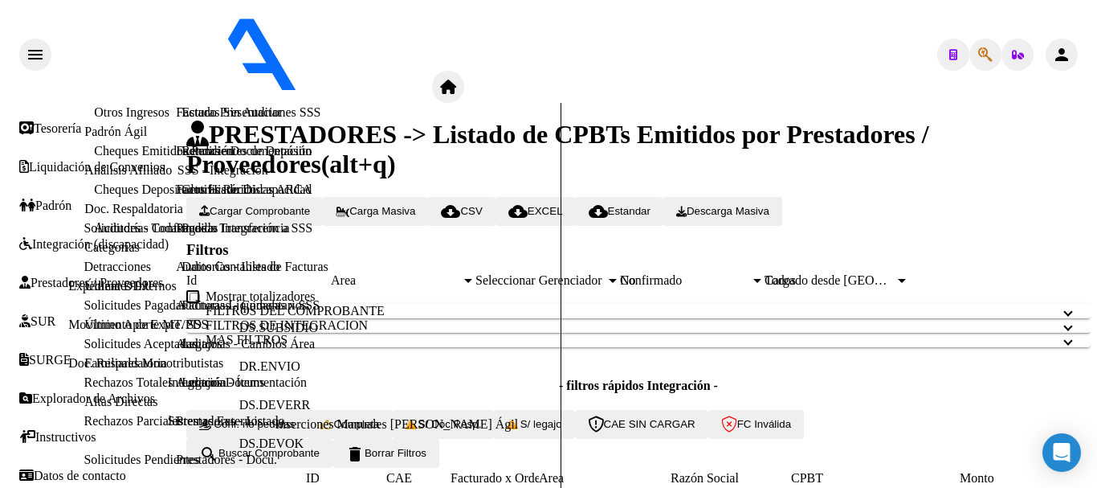
click at [360, 318] on mat-panel-title "FILTROS DEL COMPROBANTE" at bounding box center [629, 311] width 847 height 14
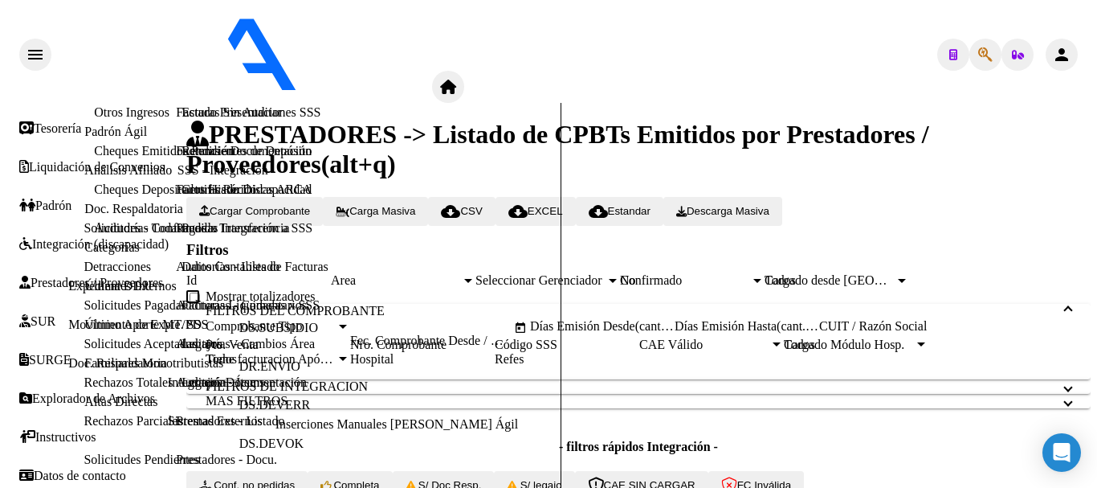
click at [819, 333] on input "CUIT / Razón Social" at bounding box center [891, 326] width 145 height 14
type input "anastacio"
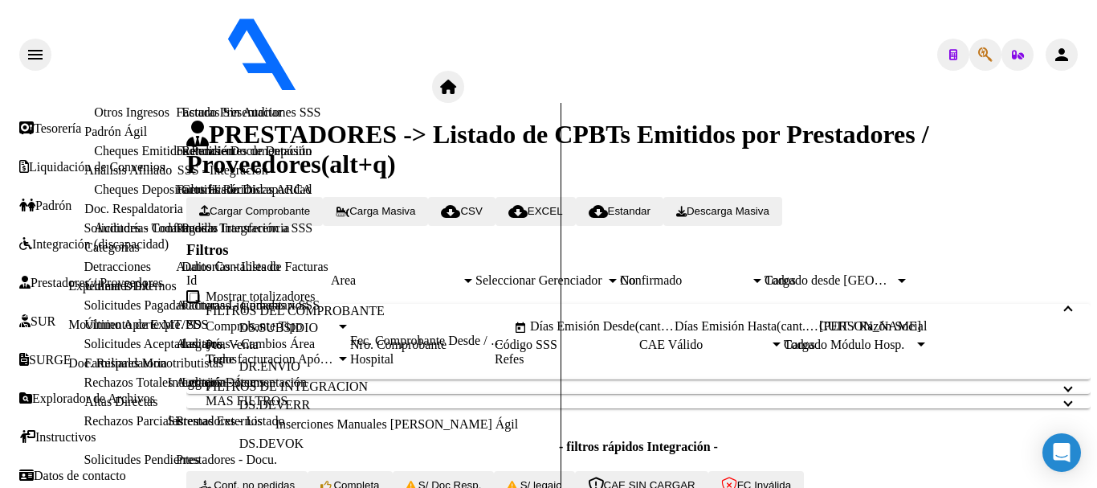
drag, startPoint x: 338, startPoint y: 382, endPoint x: 417, endPoint y: 382, distance: 78.7
